Goal: Task Accomplishment & Management: Use online tool/utility

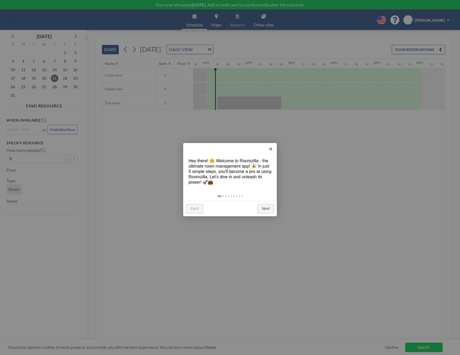
scroll to position [0, 546]
click at [257, 208] on div "Back Next" at bounding box center [230, 208] width 94 height 15
click at [260, 208] on link "Next" at bounding box center [265, 209] width 17 height 10
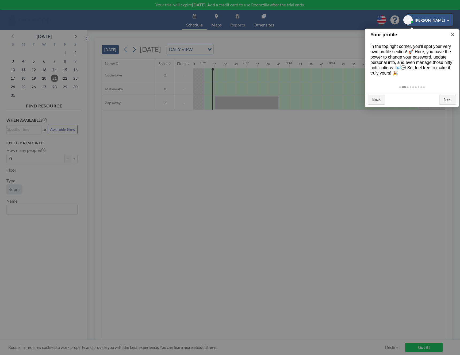
click at [271, 206] on div at bounding box center [230, 177] width 460 height 355
click at [455, 39] on link "×" at bounding box center [453, 35] width 12 height 12
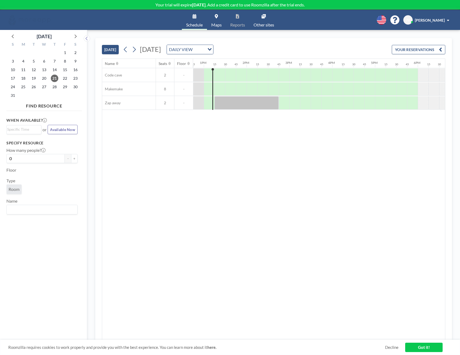
click at [347, 122] on div "Name Seats Floor 12AM 15 30 45 1AM 15 30 45 2AM 15 30 45 3AM 15 30 45 4AM 15 30…" at bounding box center [273, 200] width 343 height 282
click at [15, 188] on span "Room" at bounding box center [14, 189] width 11 height 5
click at [210, 22] on link "Maps" at bounding box center [216, 20] width 19 height 20
click at [18, 190] on span "Room" at bounding box center [14, 189] width 11 height 5
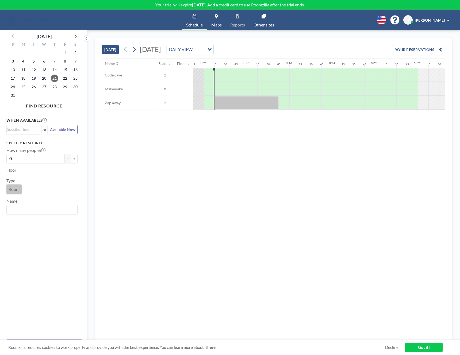
click at [121, 163] on div "Name Seats Floor 12AM 15 30 45 1AM 15 30 45 2AM 15 30 45 3AM 15 30 45 4AM 15 30…" at bounding box center [273, 200] width 343 height 282
click at [448, 18] on span at bounding box center [448, 20] width 2 height 4
click at [337, 168] on div "Name Seats Floor 12AM 15 30 45 1AM 15 30 45 2AM 15 30 45 3AM 15 30 45 4AM 15 30…" at bounding box center [273, 200] width 343 height 282
click at [351, 32] on div "TODAY Thursday, August 21, 2025 DAILY VIEW Loading... YOUR RESERVATIONS Name Se…" at bounding box center [273, 192] width 373 height 325
click at [267, 23] on span "Other sites" at bounding box center [264, 25] width 21 height 4
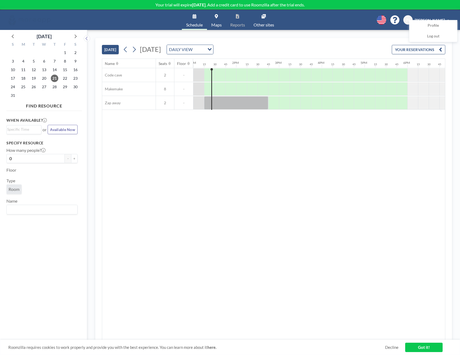
scroll to position [0, 557]
click at [270, 23] on span "Other sites" at bounding box center [264, 25] width 21 height 4
click at [256, 164] on div "Name Seats Floor 12AM 15 30 45 1AM 15 30 45 2AM 15 30 45 3AM 15 30 45 4AM 15 30…" at bounding box center [273, 200] width 343 height 282
click at [254, 200] on div "Name Seats Floor 12AM 15 30 45 1AM 15 30 45 2AM 15 30 45 3AM 15 30 45 4AM 15 30…" at bounding box center [273, 200] width 343 height 282
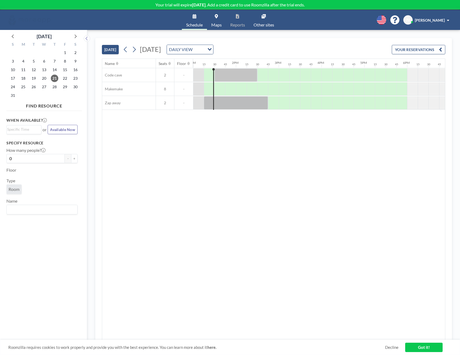
click at [185, 210] on div "Name Seats Floor 12AM 15 30 45 1AM 15 30 45 2AM 15 30 45 3AM 15 30 45 4AM 15 30…" at bounding box center [273, 200] width 343 height 282
